Goal: Register for event/course

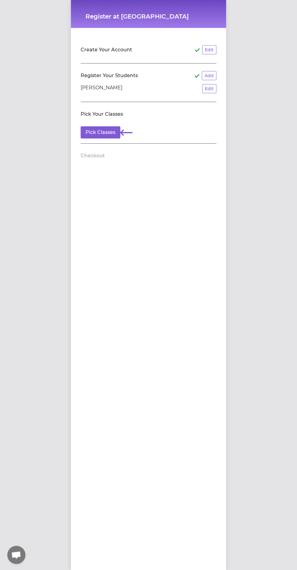
click at [94, 132] on button "Pick Classes" at bounding box center [101, 132] width 40 height 12
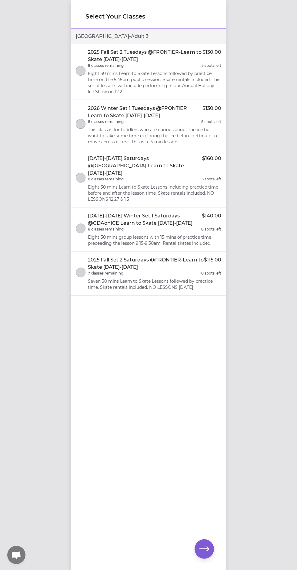
click at [109, 72] on p "Eight 30 mins Learn to Skate Lessons followed by practice time on the 5:45pm pu…" at bounding box center [155, 82] width 134 height 24
click at [212, 546] on button "button" at bounding box center [204, 548] width 19 height 19
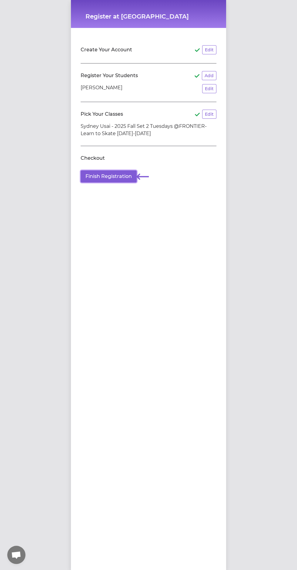
click at [108, 176] on button "Finish Registration" at bounding box center [109, 176] width 56 height 12
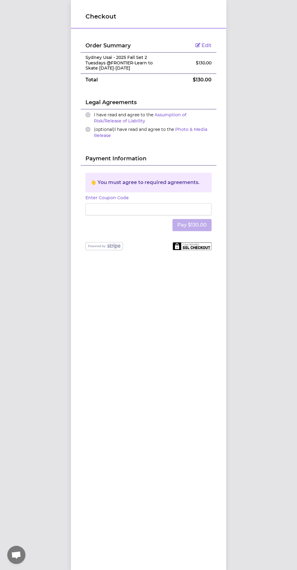
click at [88, 114] on button "I have read and agree to the Assumption of Risk/Release of Liability" at bounding box center [88, 114] width 5 height 5
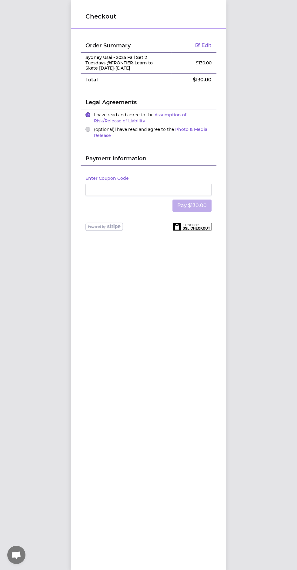
click at [84, 139] on ul "I have read and agree to the Assumption of Risk/Release of Liability (optional)…" at bounding box center [149, 125] width 136 height 33
click at [187, 205] on button "Pay $130.00" at bounding box center [192, 205] width 39 height 12
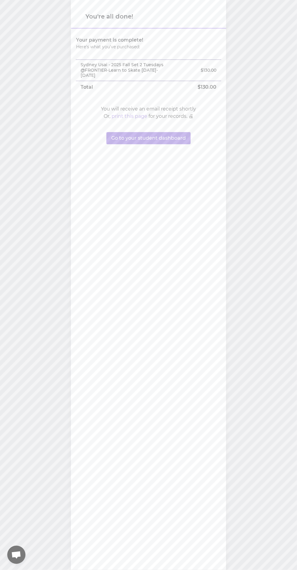
scroll to position [2, 0]
